Goal: Navigation & Orientation: Understand site structure

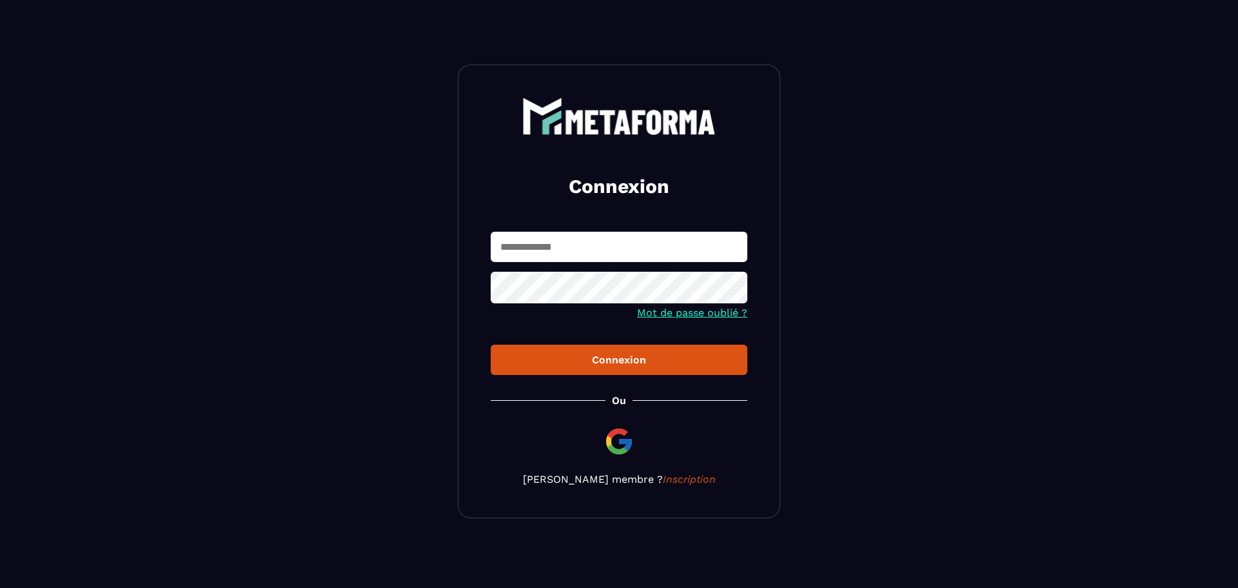
click at [678, 247] on input "text" at bounding box center [619, 247] width 257 height 30
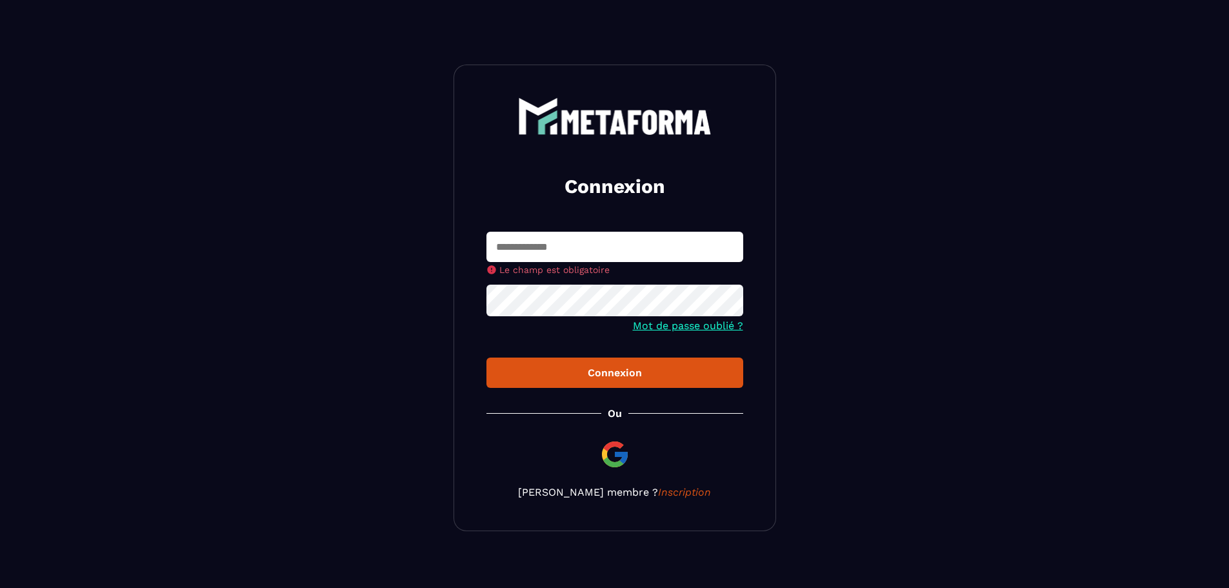
type input "**********"
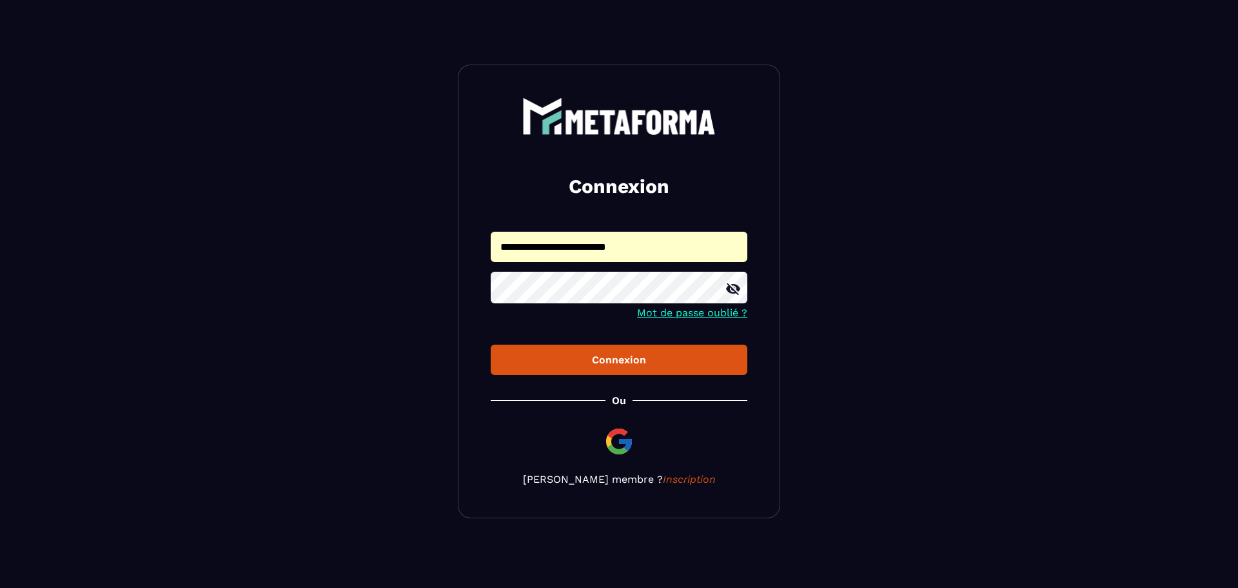
click at [613, 359] on div "Connexion" at bounding box center [619, 359] width 236 height 12
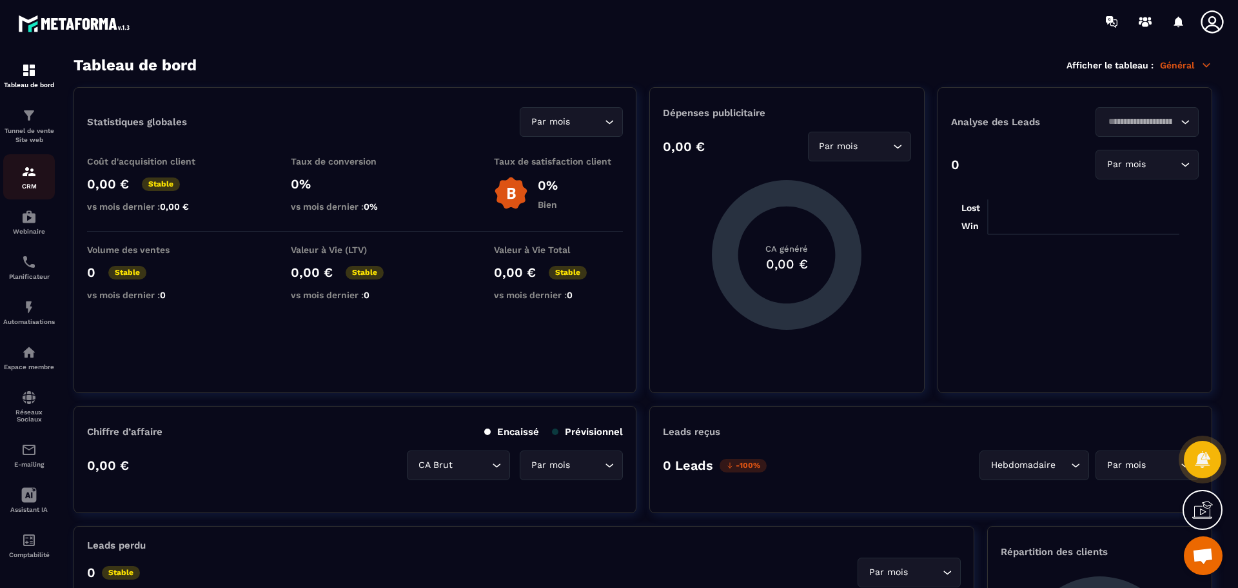
click at [34, 175] on img at bounding box center [28, 171] width 15 height 15
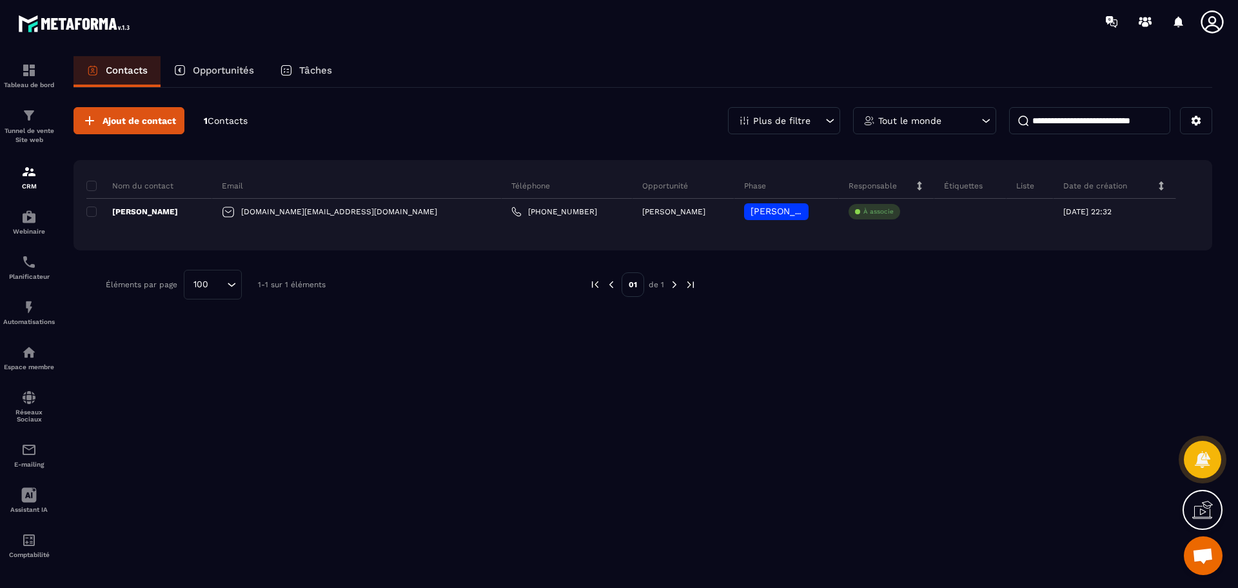
click at [1208, 17] on icon at bounding box center [1213, 22] width 26 height 26
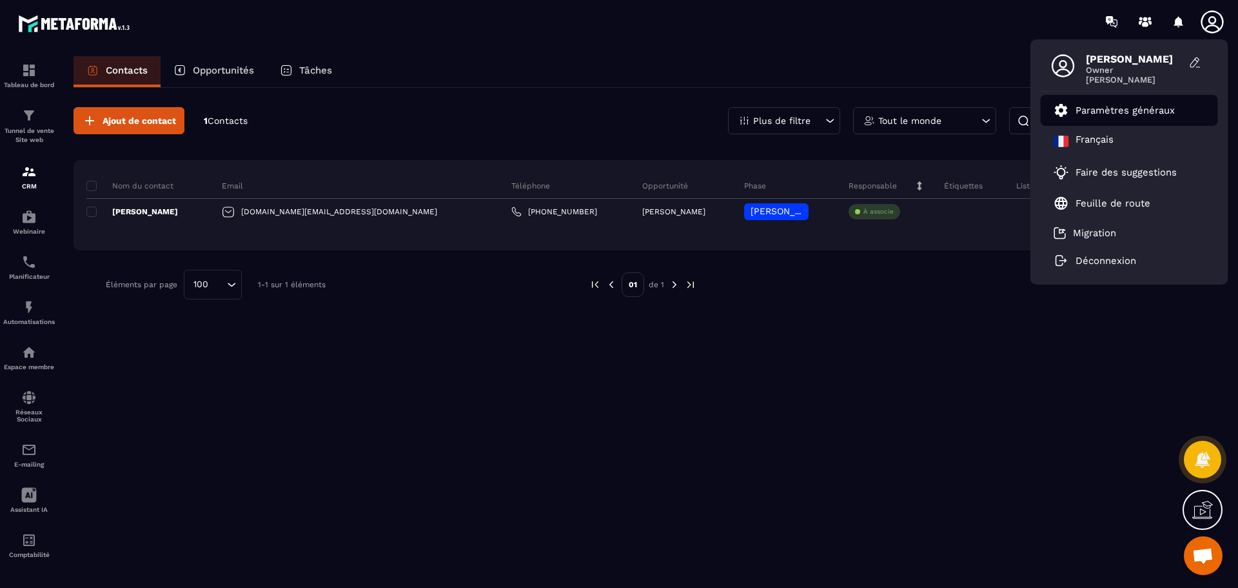
click at [1164, 109] on p "Paramètres généraux" at bounding box center [1125, 110] width 99 height 12
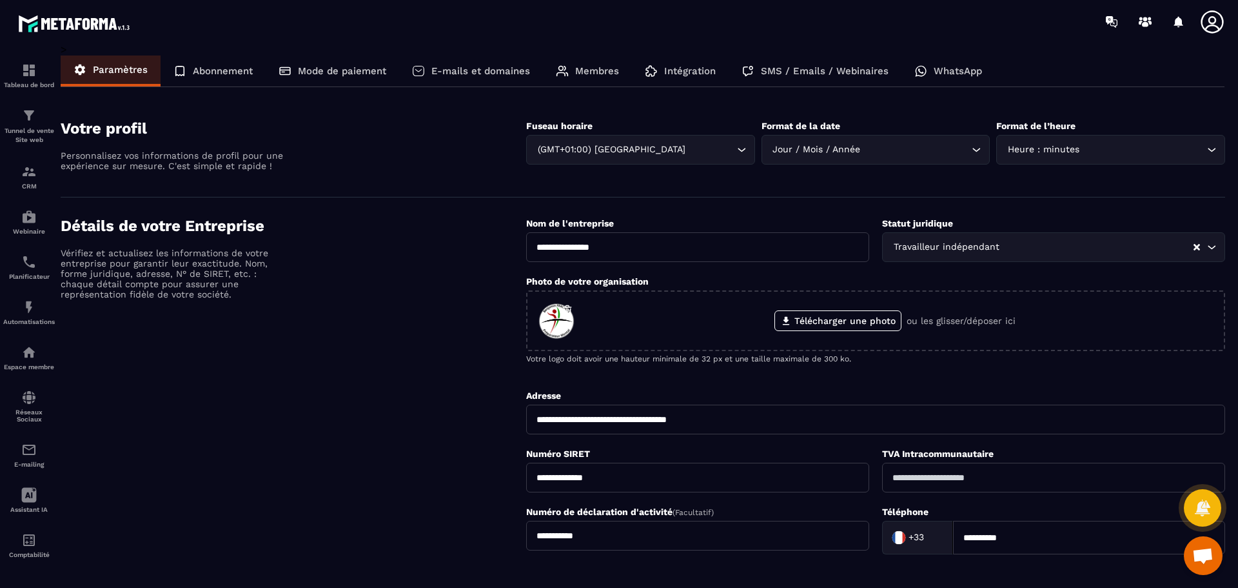
click at [206, 70] on p "Abonnement" at bounding box center [223, 71] width 60 height 12
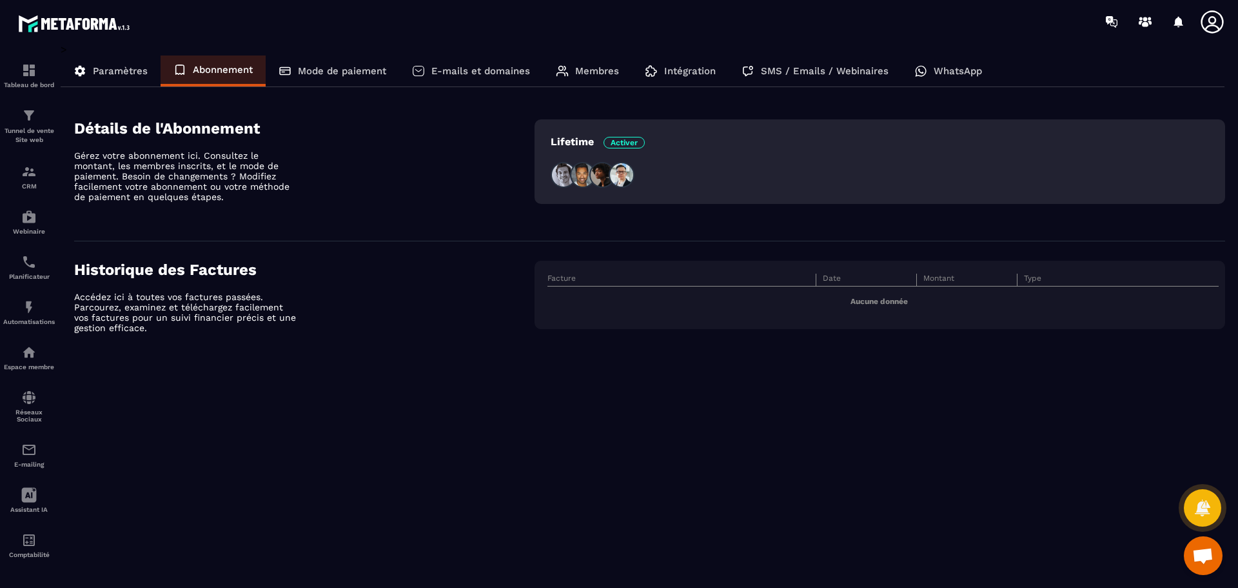
click at [637, 141] on span "Activer" at bounding box center [624, 143] width 41 height 12
click at [35, 78] on div "Tableau de bord" at bounding box center [29, 76] width 52 height 26
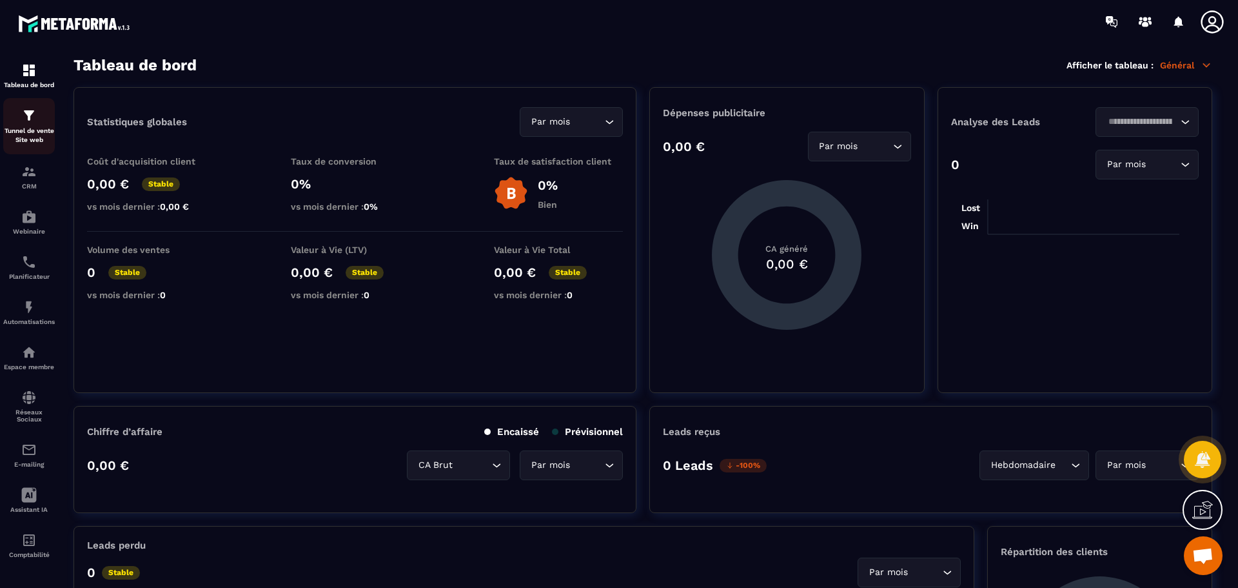
click at [31, 115] on img at bounding box center [28, 115] width 15 height 15
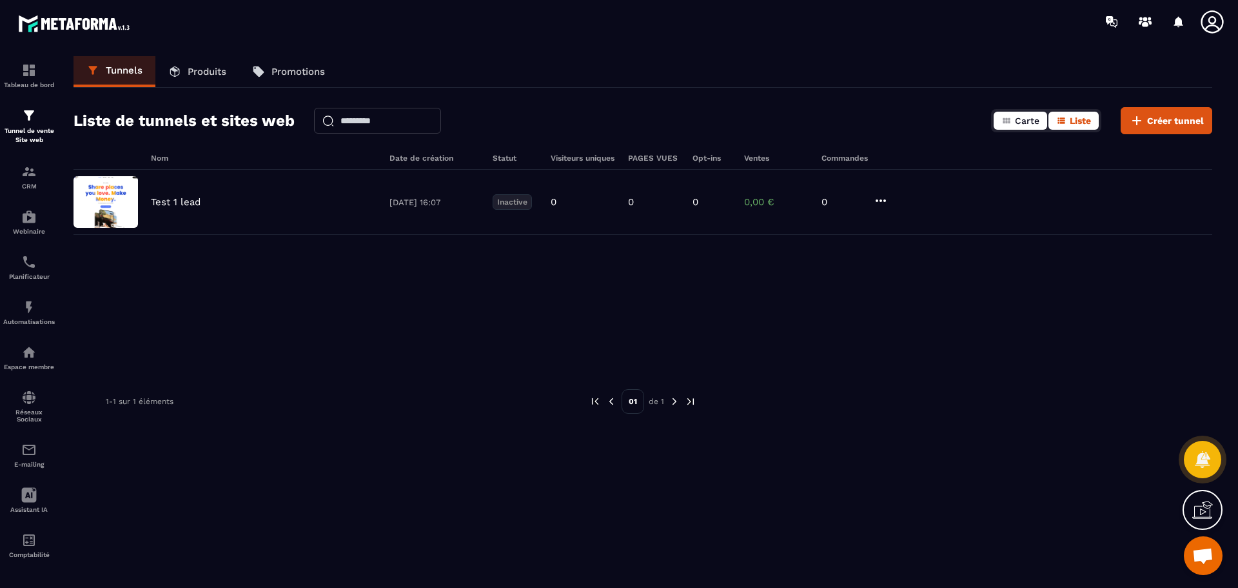
click at [1018, 124] on span "Carte" at bounding box center [1027, 120] width 25 height 10
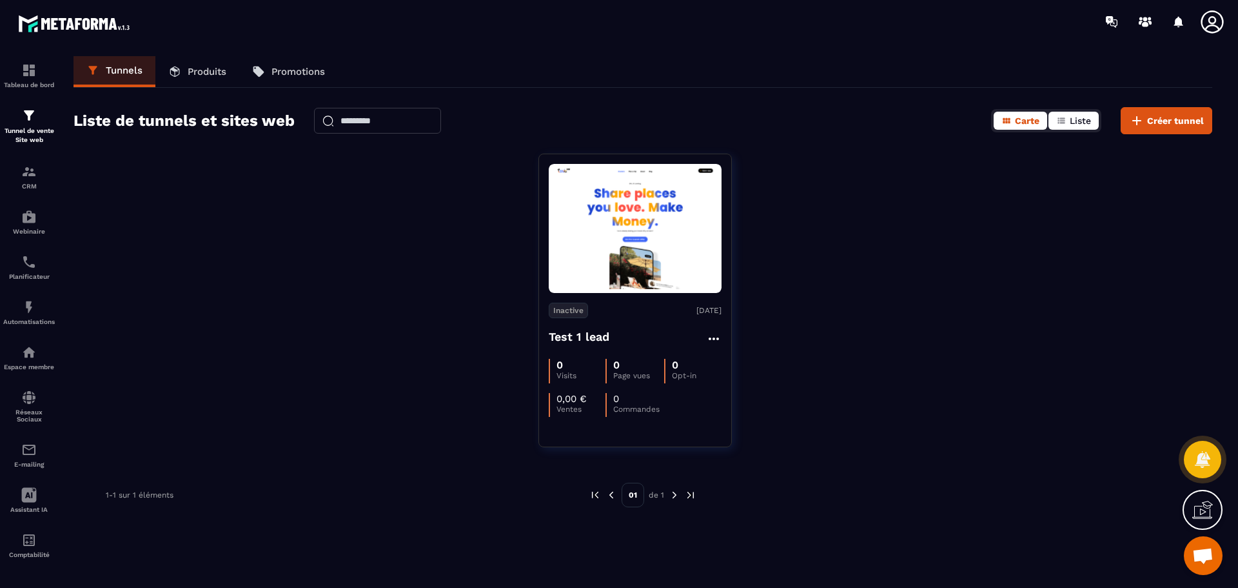
click at [1072, 124] on span "Liste" at bounding box center [1080, 120] width 21 height 10
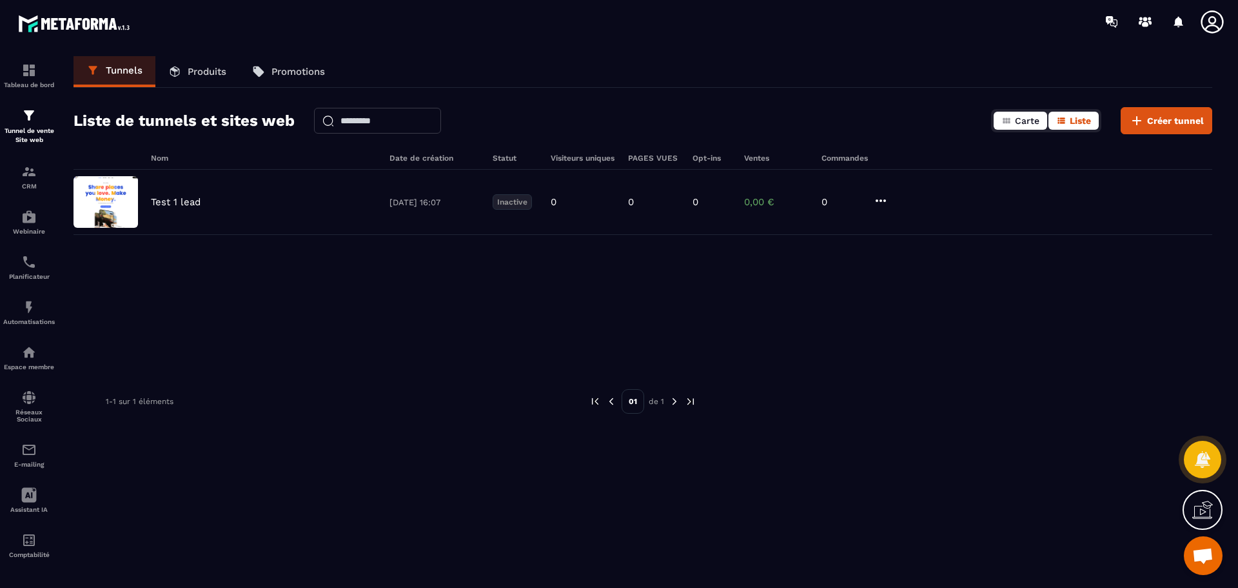
click at [1023, 123] on span "Carte" at bounding box center [1027, 120] width 25 height 10
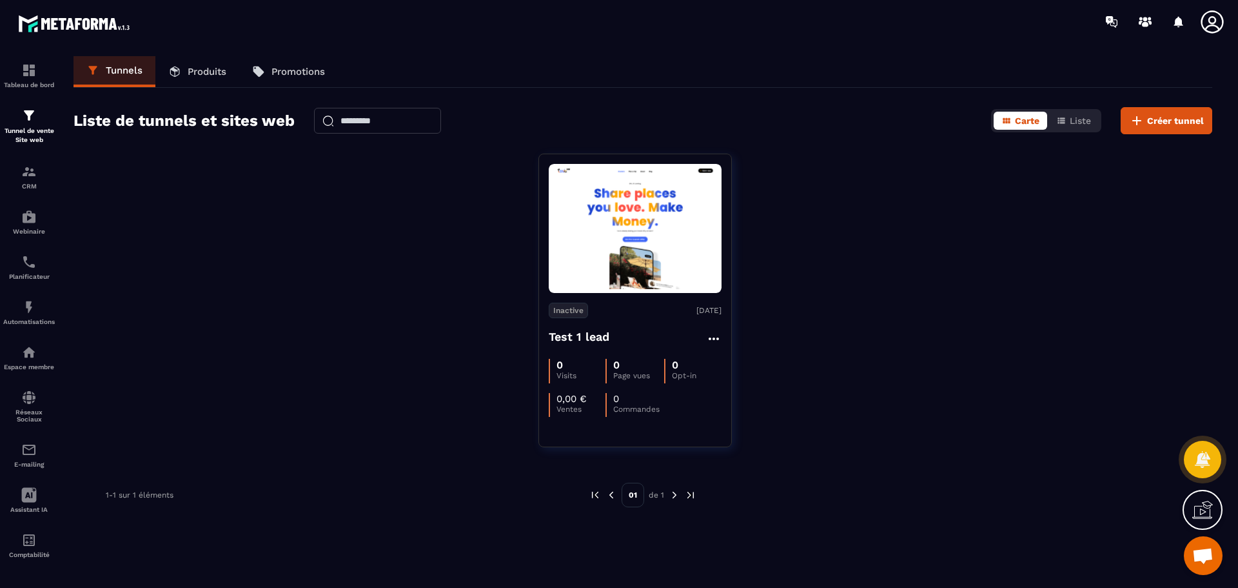
click at [206, 70] on p "Produits" at bounding box center [207, 72] width 39 height 12
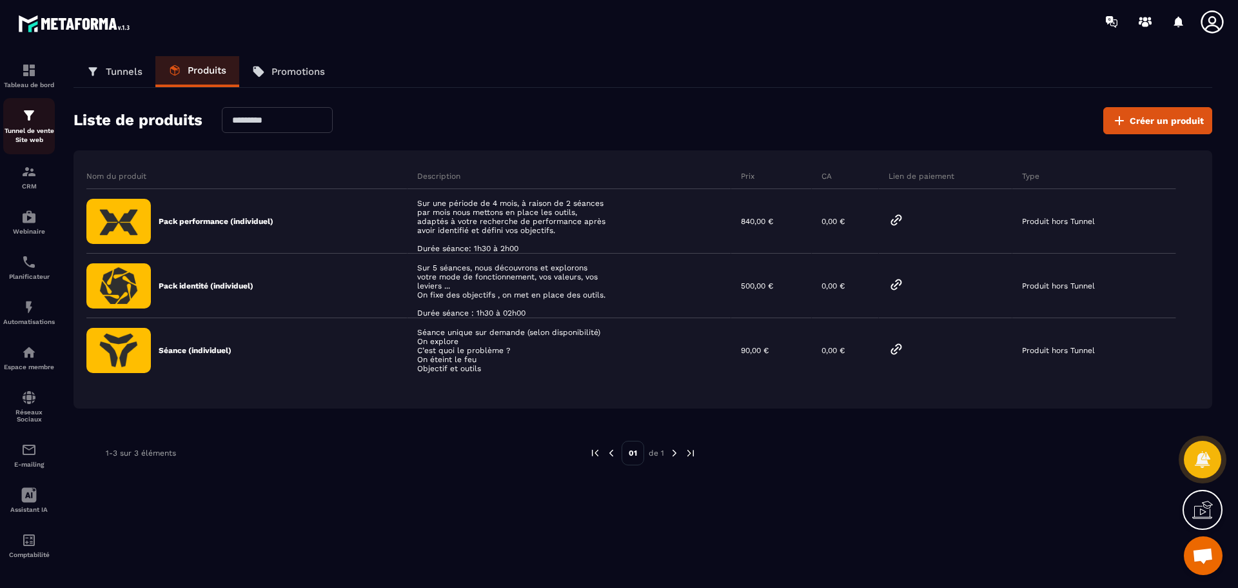
click at [31, 130] on p "Tunnel de vente Site web" at bounding box center [29, 135] width 52 height 18
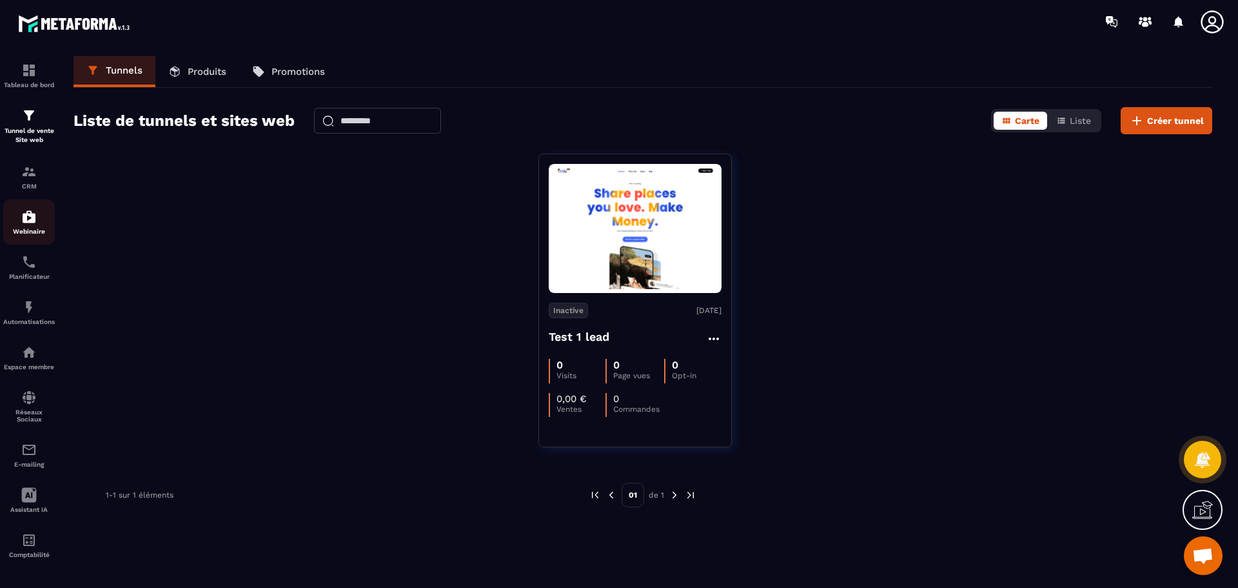
click at [29, 228] on p "Webinaire" at bounding box center [29, 231] width 52 height 7
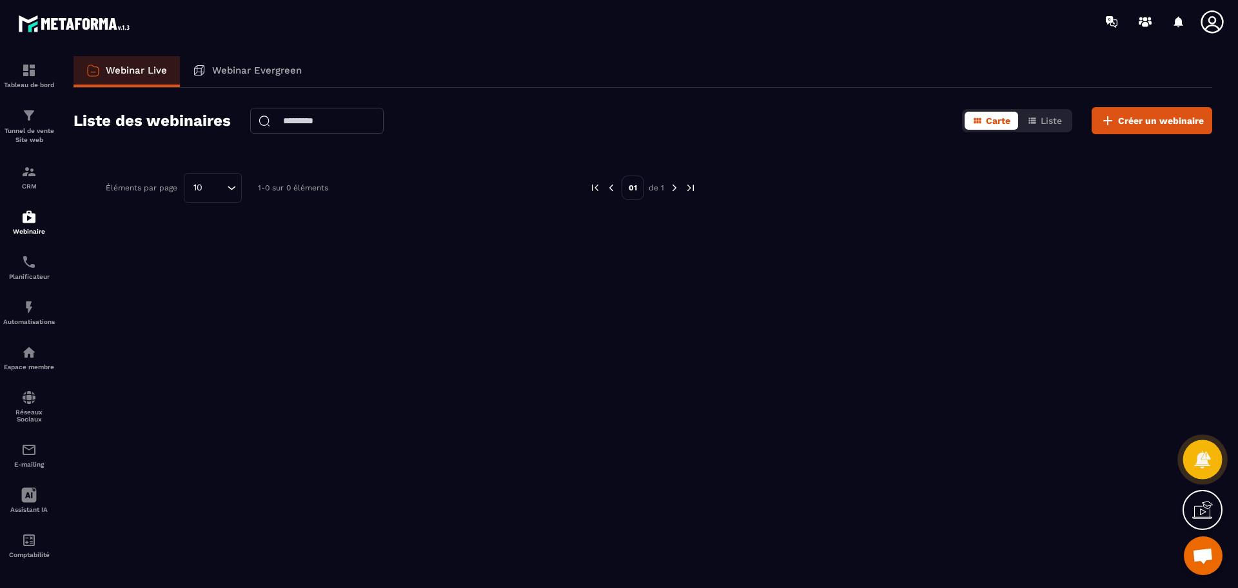
click at [1205, 458] on icon at bounding box center [1202, 458] width 16 height 17
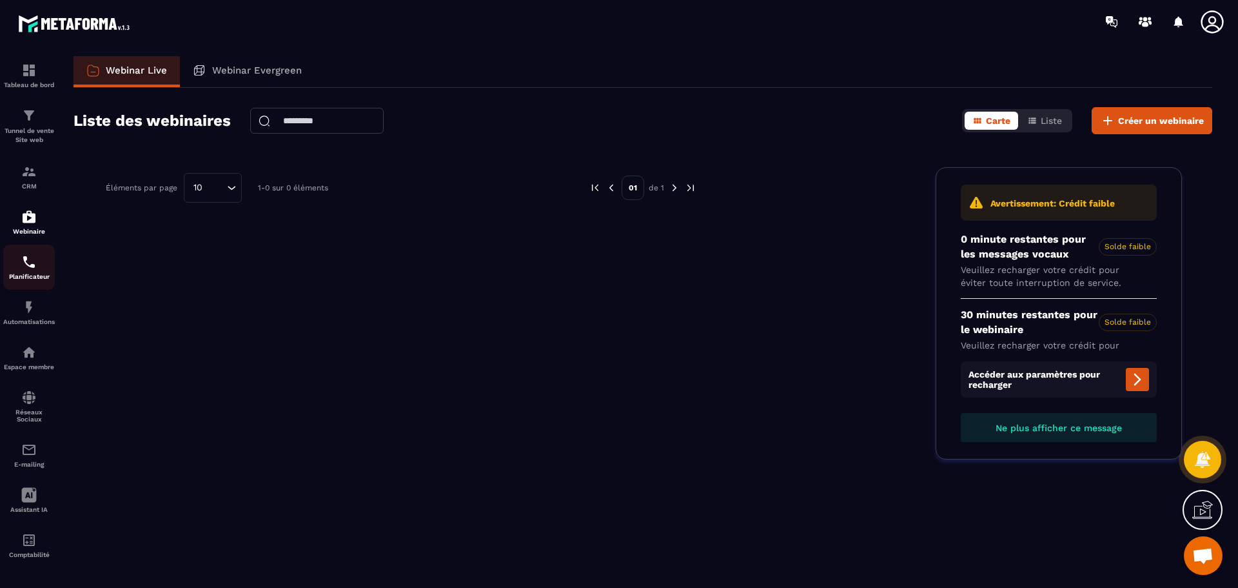
click at [24, 264] on img at bounding box center [28, 261] width 15 height 15
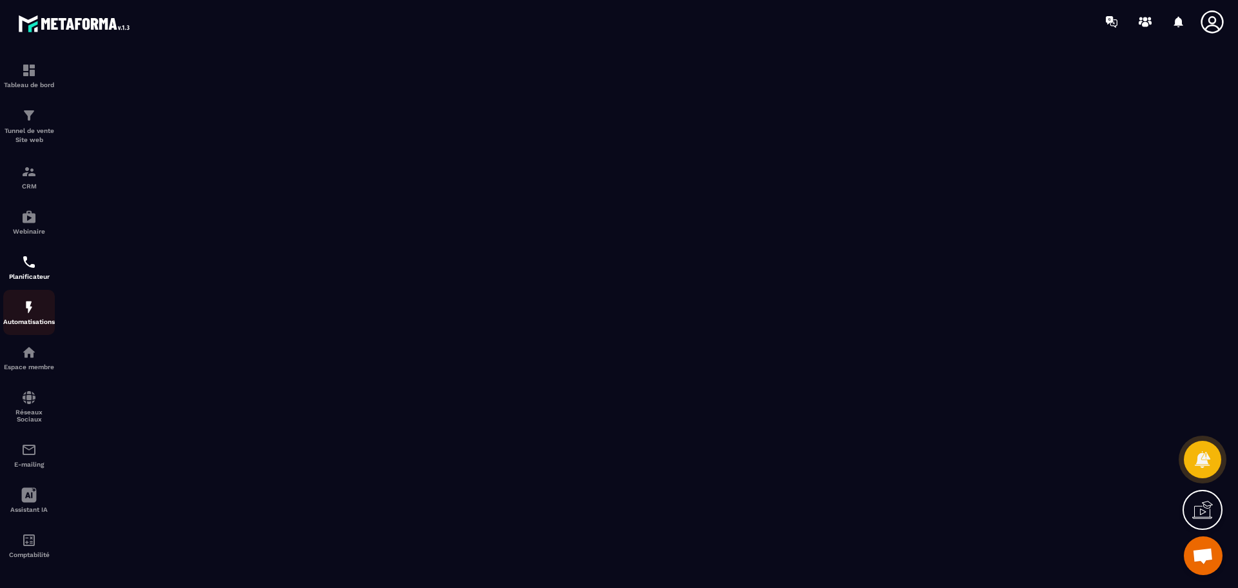
click at [31, 315] on div "Automatisations" at bounding box center [29, 312] width 52 height 26
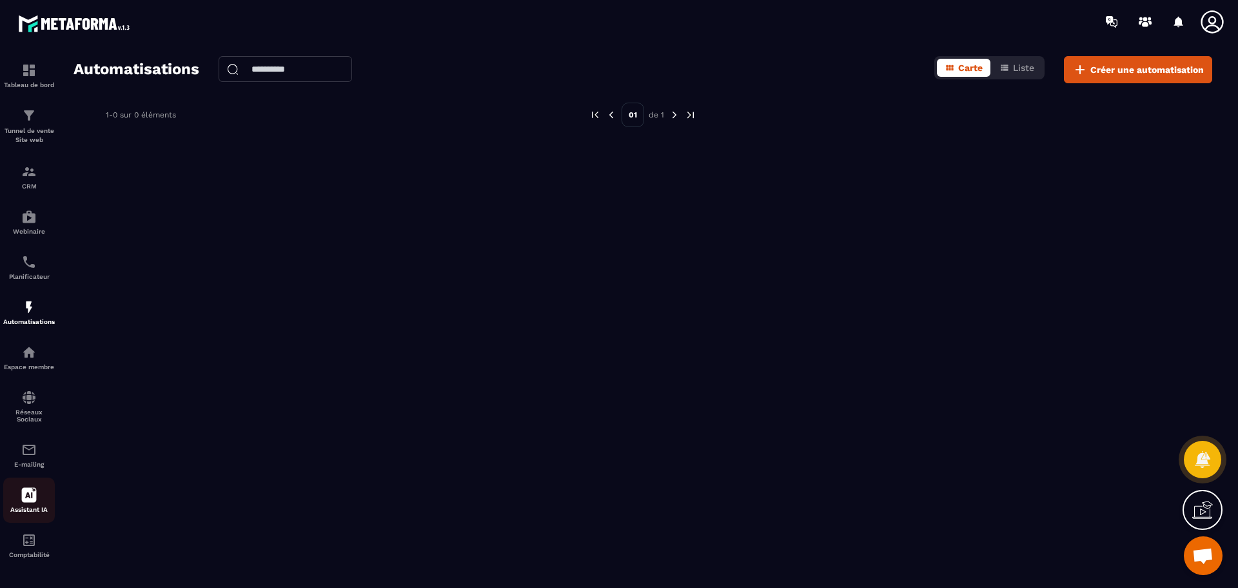
click at [28, 499] on icon at bounding box center [29, 495] width 15 height 15
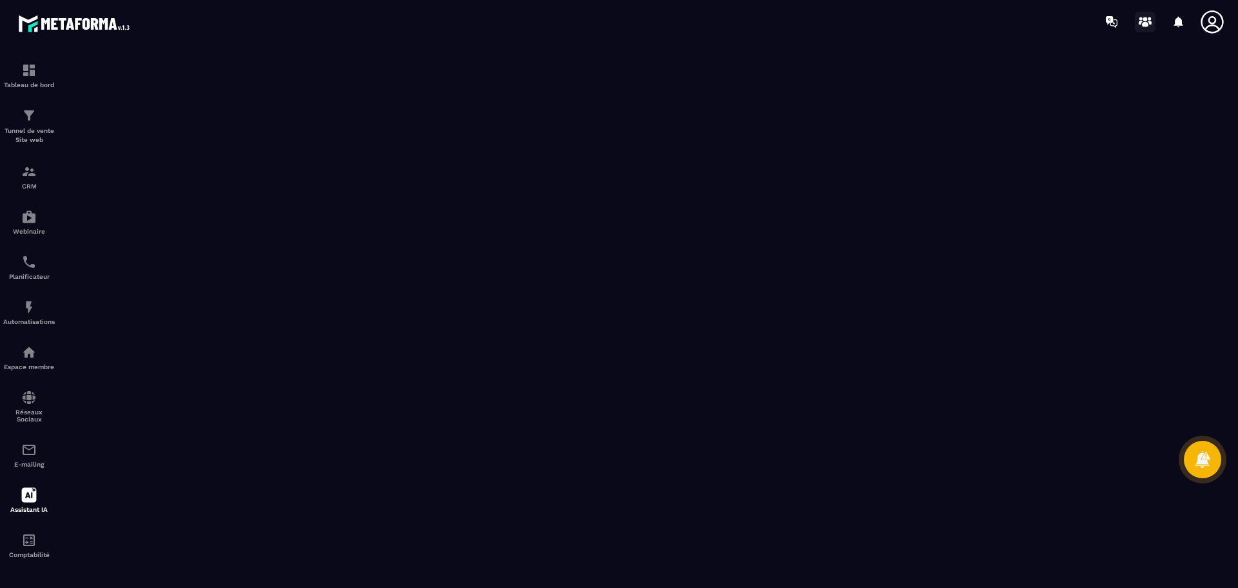
click at [1147, 24] on icon at bounding box center [1145, 24] width 6 height 5
